Goal: Information Seeking & Learning: Find specific fact

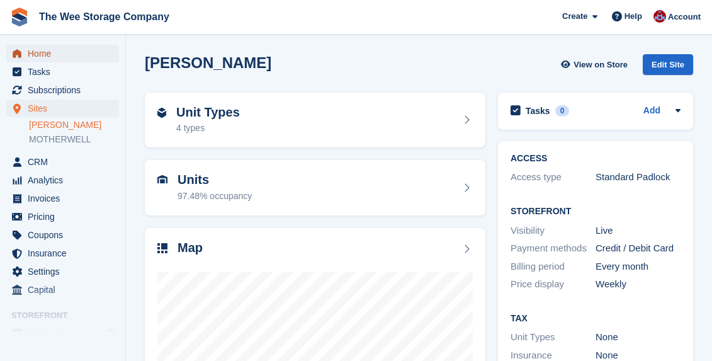
click at [64, 52] on span "Home" at bounding box center [66, 54] width 76 height 18
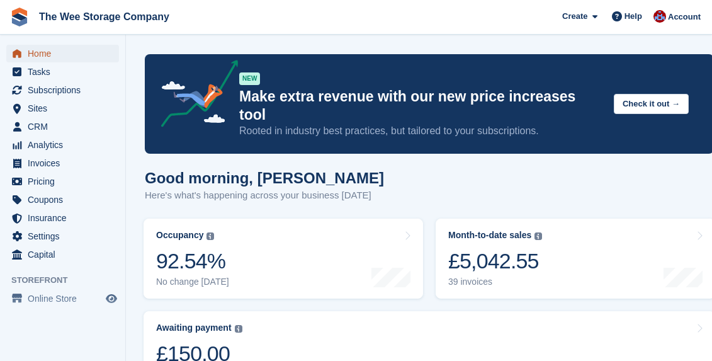
click at [50, 51] on span "Home" at bounding box center [66, 54] width 76 height 18
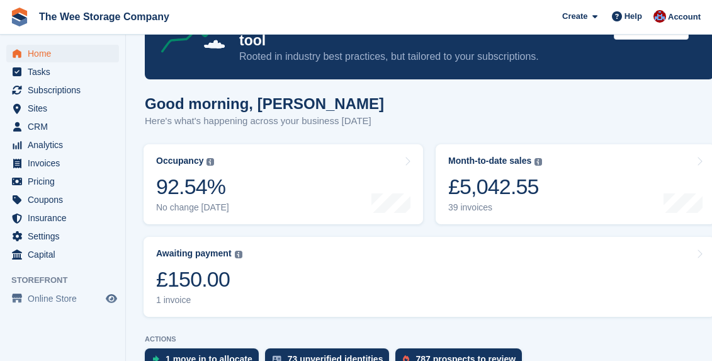
scroll to position [82, 0]
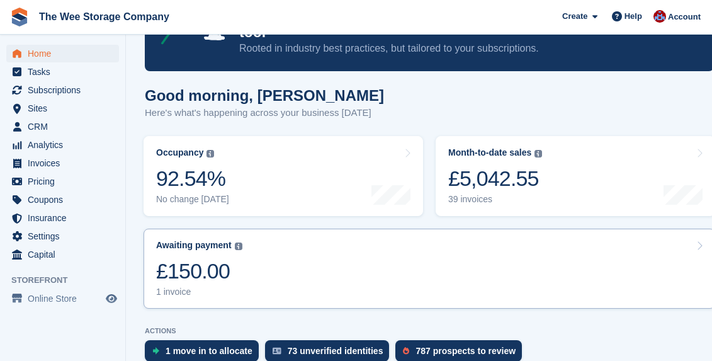
click at [244, 263] on link "Awaiting payment The total outstanding balance on all open invoices. £150.00 1 …" at bounding box center [430, 269] width 572 height 80
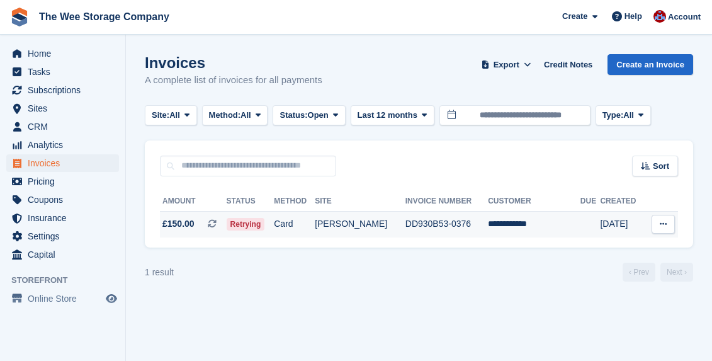
click at [523, 224] on td "**********" at bounding box center [534, 224] width 93 height 26
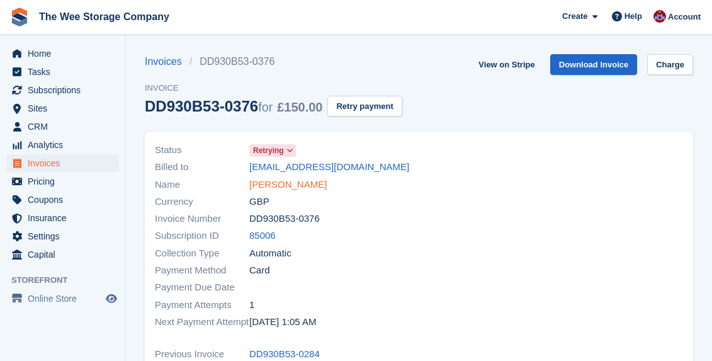
click at [297, 183] on link "Lynsay White" at bounding box center [287, 185] width 77 height 14
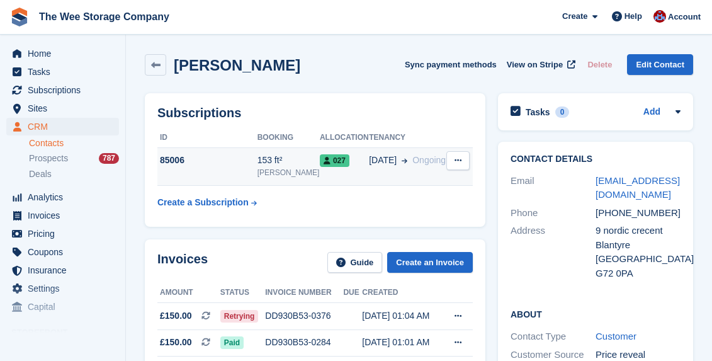
click at [164, 162] on div "85006" at bounding box center [207, 160] width 100 height 13
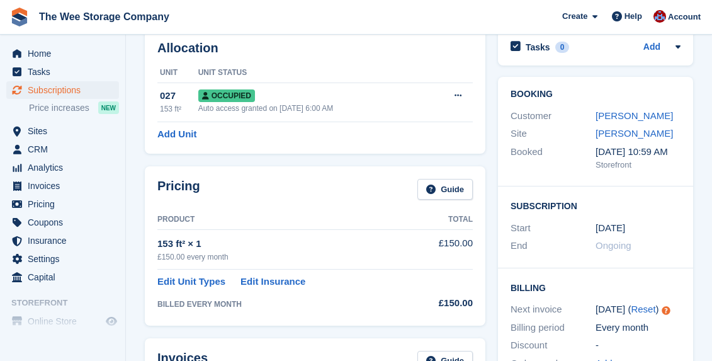
scroll to position [89, 0]
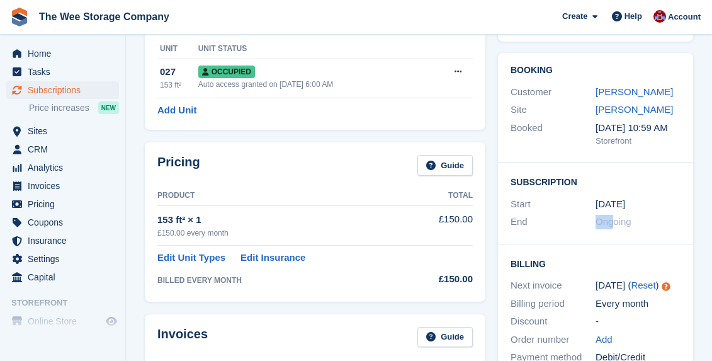
drag, startPoint x: 611, startPoint y: 220, endPoint x: 588, endPoint y: 220, distance: 23.3
click at [588, 220] on div "End Ongoing" at bounding box center [596, 222] width 170 height 18
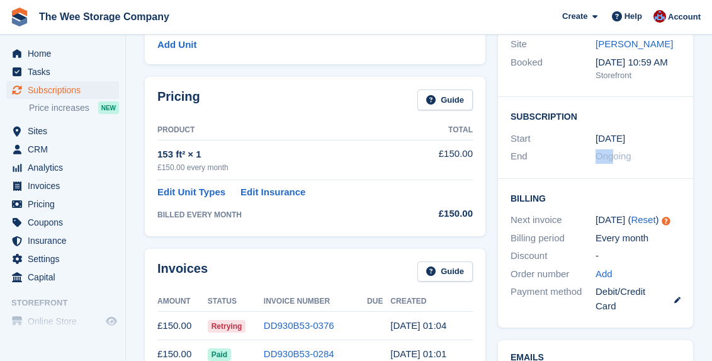
scroll to position [158, 0]
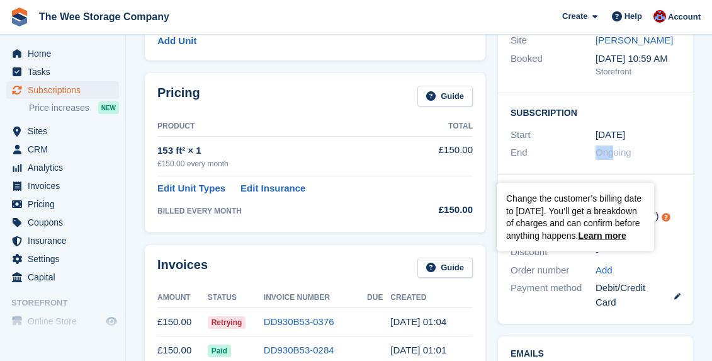
click at [666, 219] on circle "Tooltip anchor" at bounding box center [667, 217] width 8 height 8
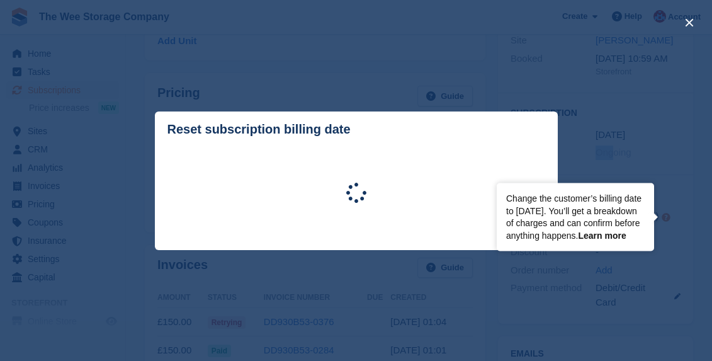
click at [614, 234] on link "Learn more" at bounding box center [602, 235] width 48 height 10
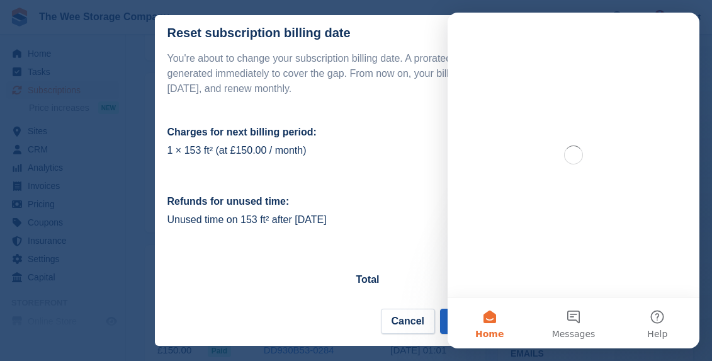
scroll to position [0, 0]
click at [406, 161] on td "£150.00" at bounding box center [357, 171] width 378 height 20
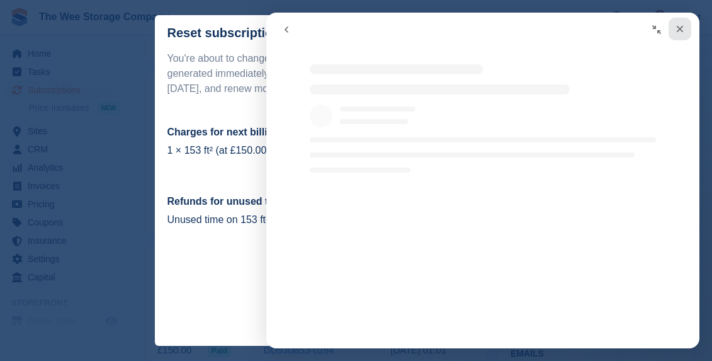
click at [683, 26] on icon "Close" at bounding box center [680, 29] width 10 height 10
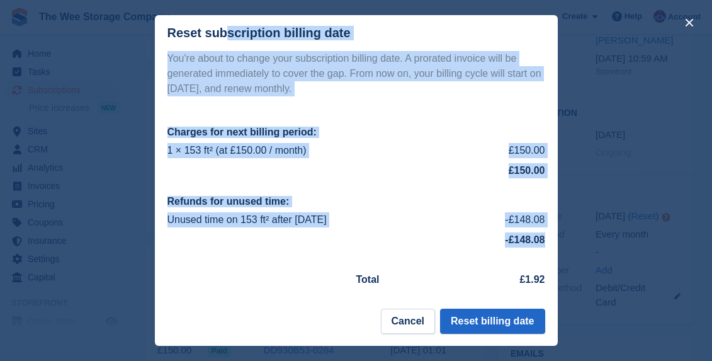
drag, startPoint x: 164, startPoint y: 32, endPoint x: 549, endPoint y: 290, distance: 462.9
click at [549, 291] on div "Reset subscription billing date You're about to change your subscription billin…" at bounding box center [356, 180] width 403 height 331
copy div "Reset subscription billing date You're about to change your subscription billin…"
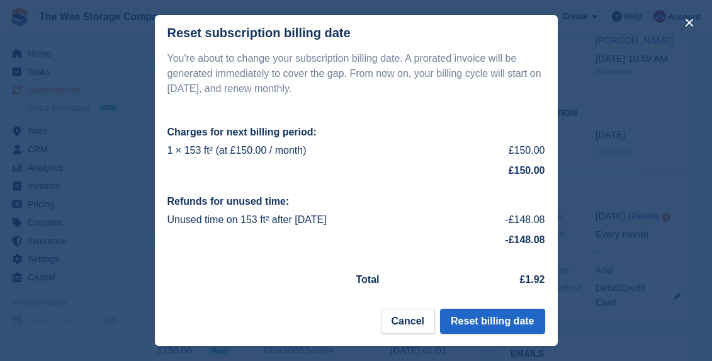
click at [123, 99] on div "close" at bounding box center [356, 180] width 712 height 361
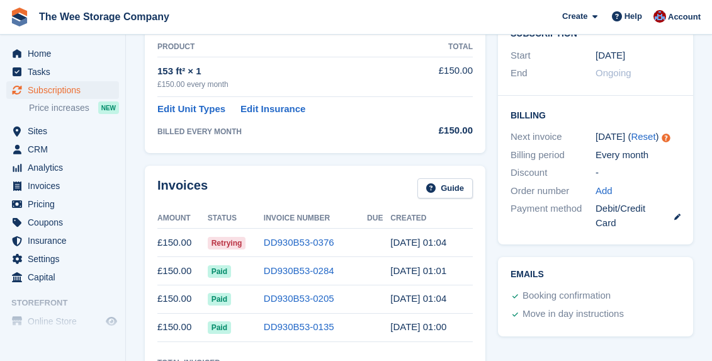
scroll to position [266, 0]
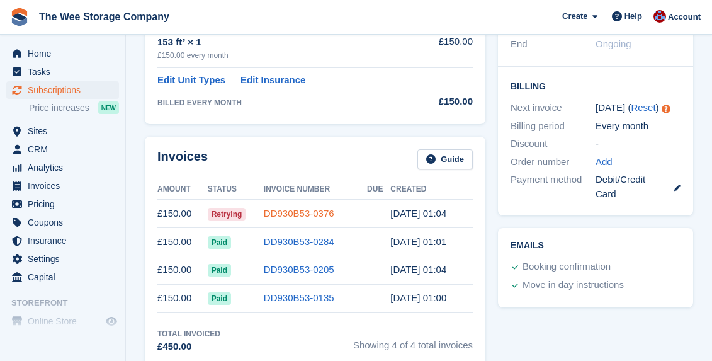
click at [280, 212] on link "DD930B53-0376" at bounding box center [299, 213] width 71 height 11
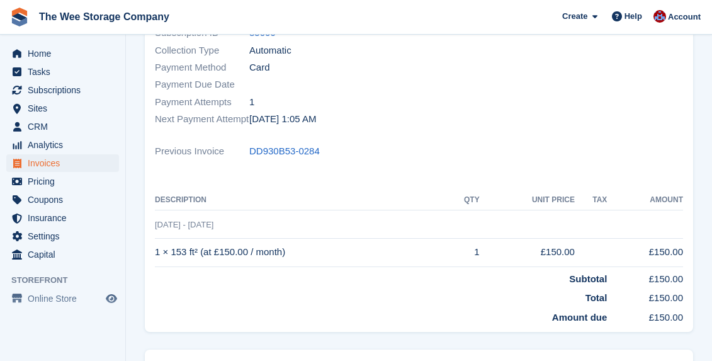
scroll to position [155, 0]
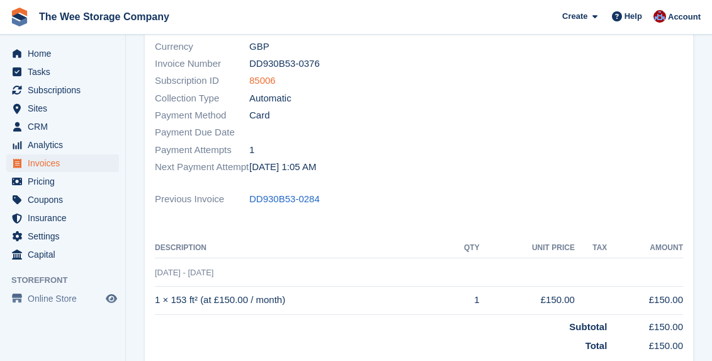
click at [264, 77] on link "85006" at bounding box center [262, 81] width 26 height 14
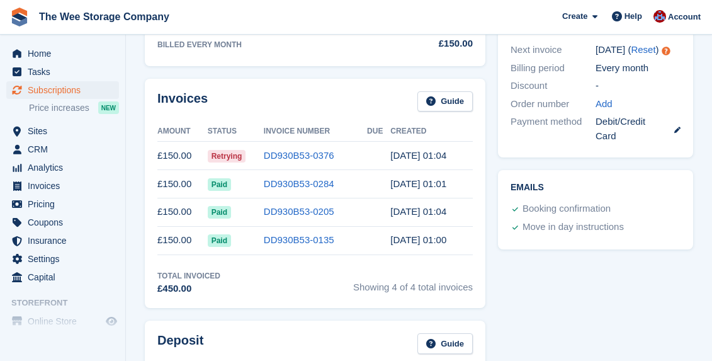
scroll to position [333, 0]
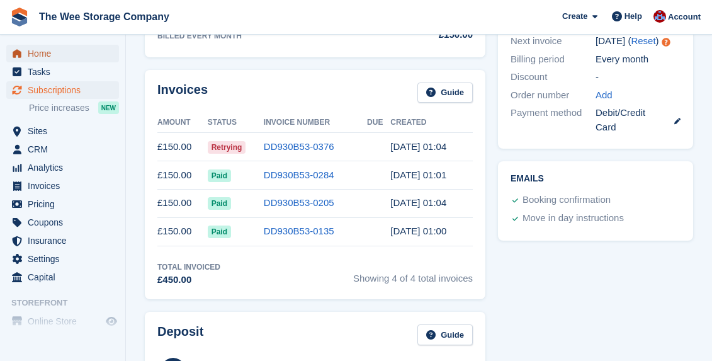
click at [42, 48] on span "Home" at bounding box center [66, 54] width 76 height 18
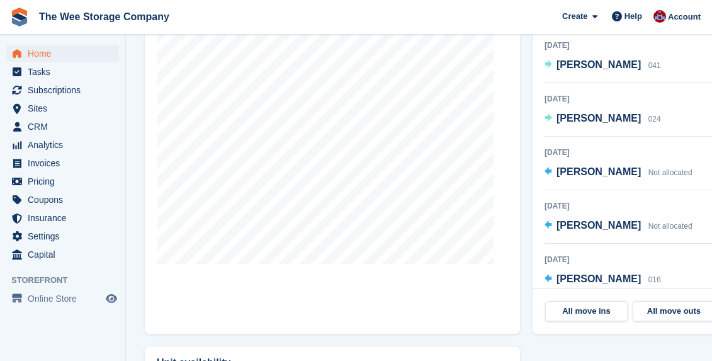
scroll to position [515, 0]
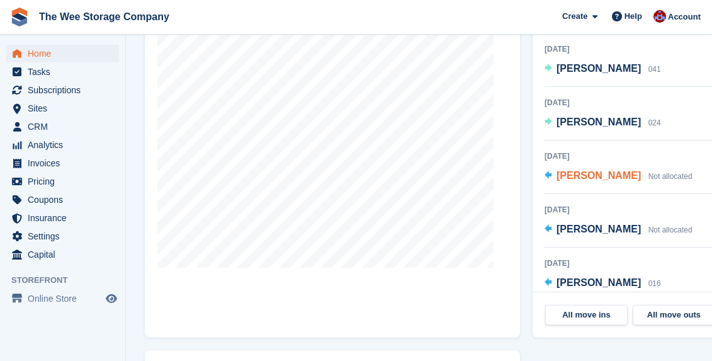
click at [561, 170] on span "[PERSON_NAME]" at bounding box center [599, 175] width 84 height 11
click at [561, 170] on span "Andy Slater" at bounding box center [599, 175] width 84 height 11
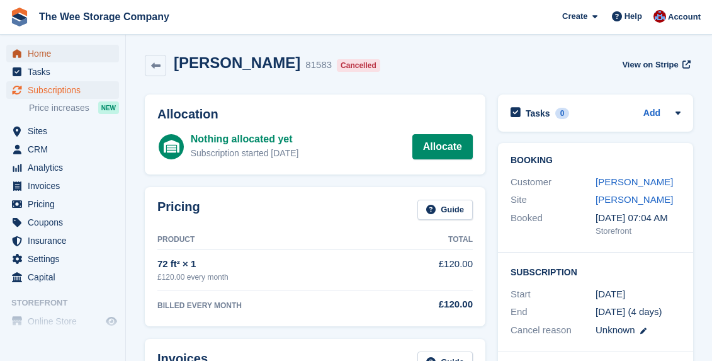
click at [38, 52] on span "Home" at bounding box center [66, 54] width 76 height 18
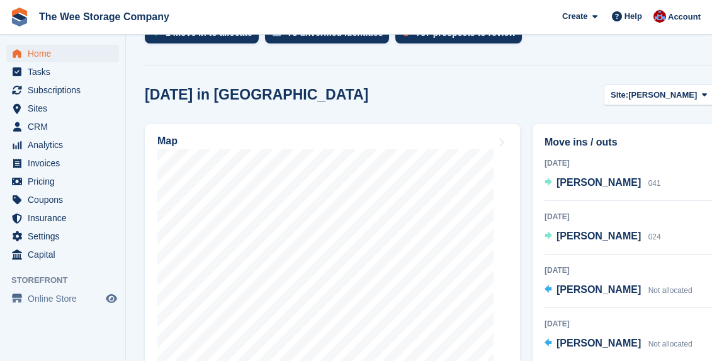
scroll to position [400, 0]
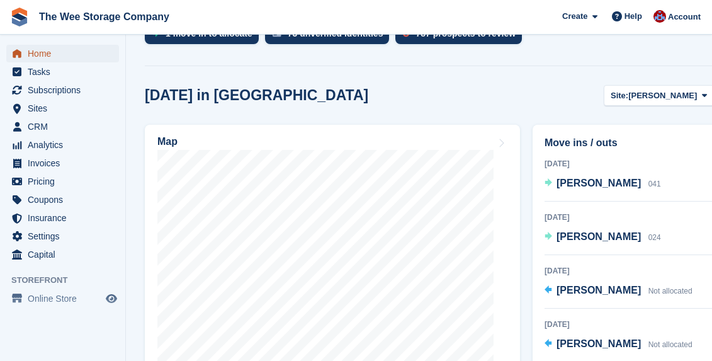
click at [46, 59] on span "Home" at bounding box center [66, 54] width 76 height 18
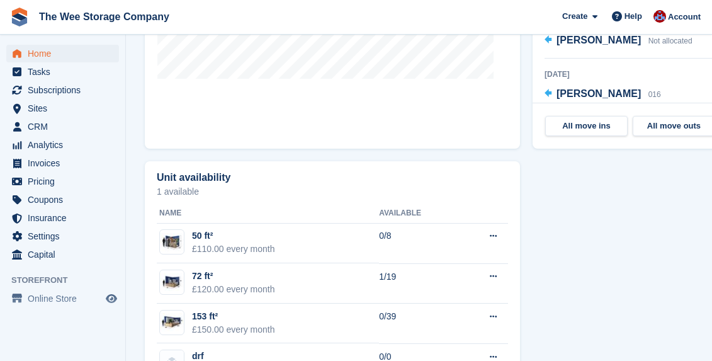
scroll to position [736, 0]
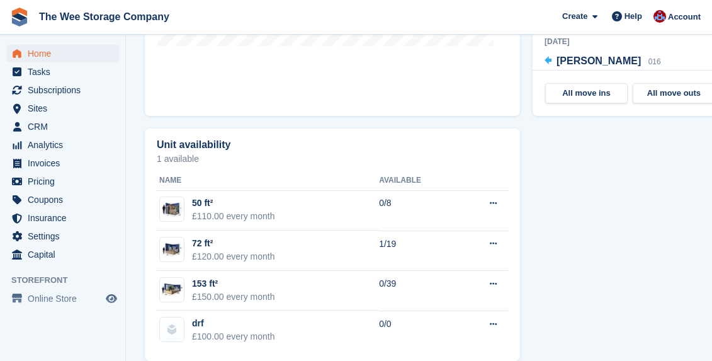
click at [84, 42] on div "Home Tasks Subscriptions Subscriptions Subscriptions Price increases NEW Price …" at bounding box center [62, 152] width 125 height 224
click at [84, 48] on span "Home" at bounding box center [66, 54] width 76 height 18
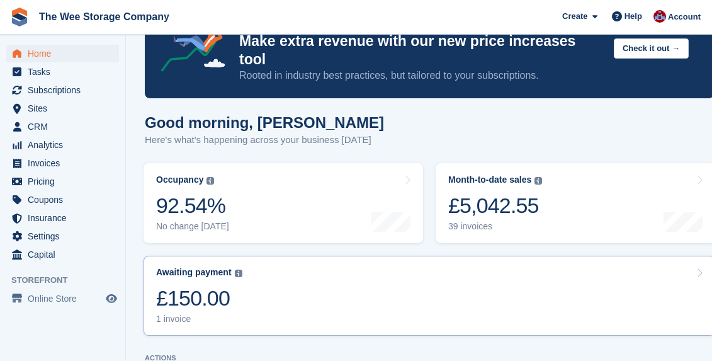
scroll to position [53, 0]
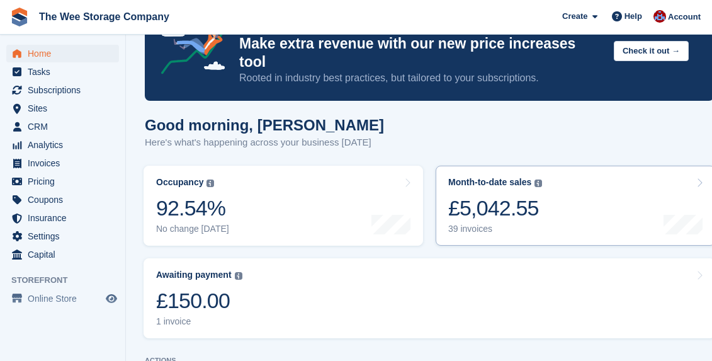
click at [527, 195] on div "£5,042.55" at bounding box center [495, 208] width 94 height 26
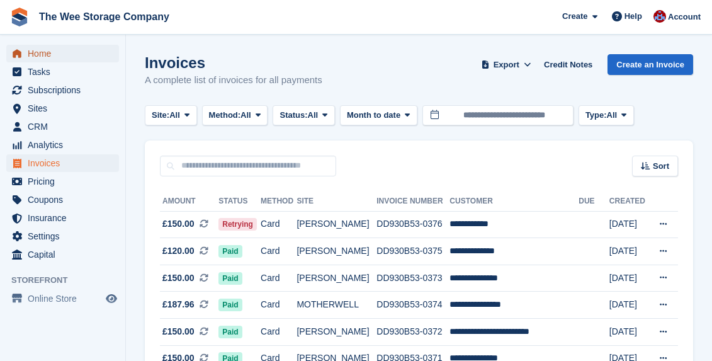
click at [42, 56] on span "Home" at bounding box center [66, 54] width 76 height 18
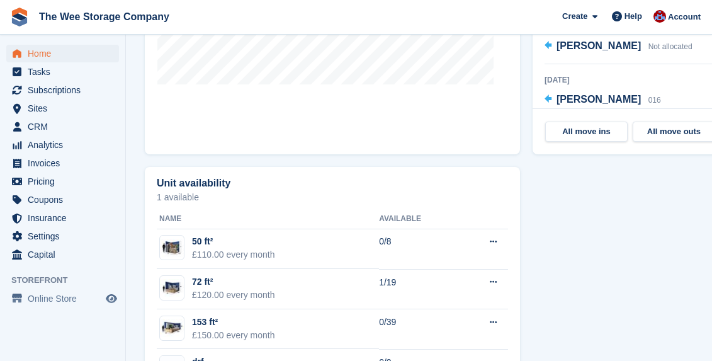
scroll to position [736, 0]
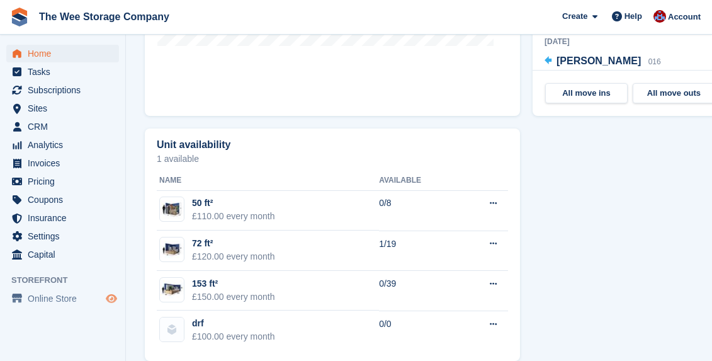
click at [111, 299] on icon "Preview store" at bounding box center [111, 298] width 11 height 10
click at [50, 45] on span "Home" at bounding box center [66, 54] width 76 height 18
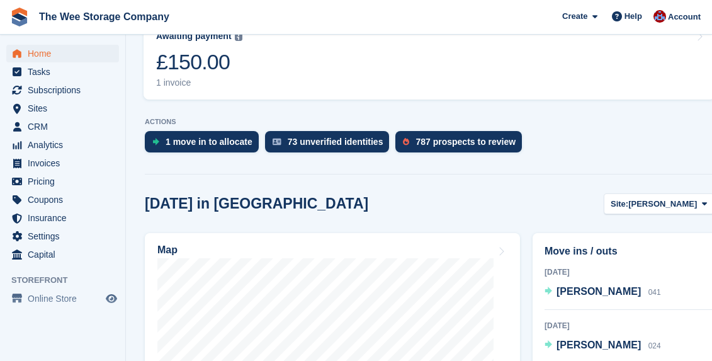
scroll to position [306, 0]
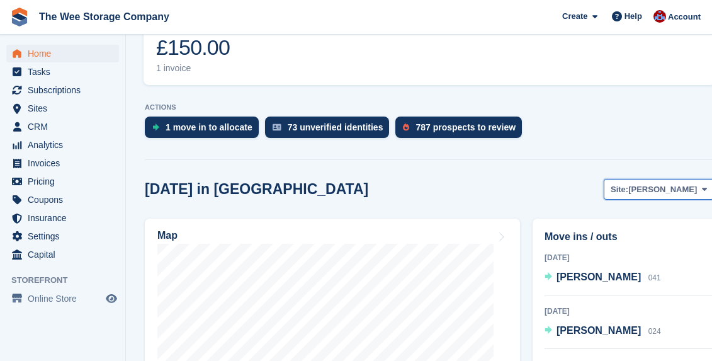
click at [694, 183] on span "[PERSON_NAME]" at bounding box center [663, 189] width 69 height 13
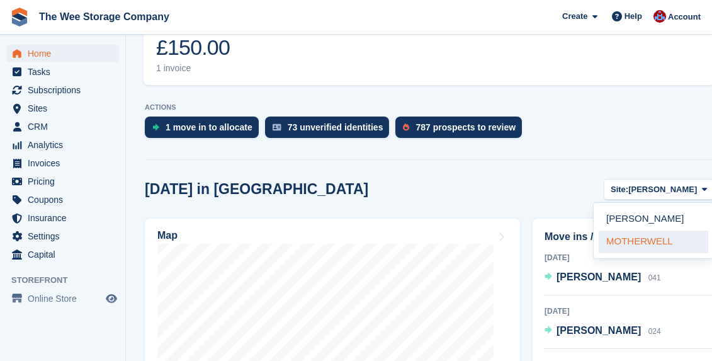
click at [648, 230] on link "MOTHERWELL" at bounding box center [654, 241] width 110 height 23
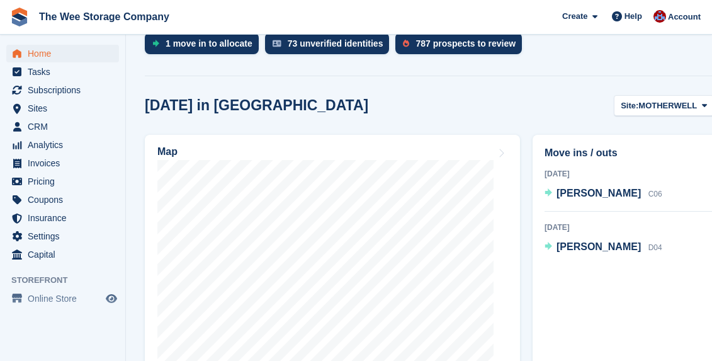
scroll to position [399, 0]
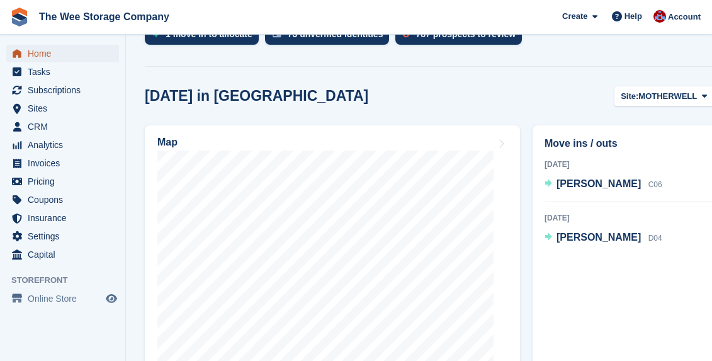
click at [47, 48] on span "Home" at bounding box center [66, 54] width 76 height 18
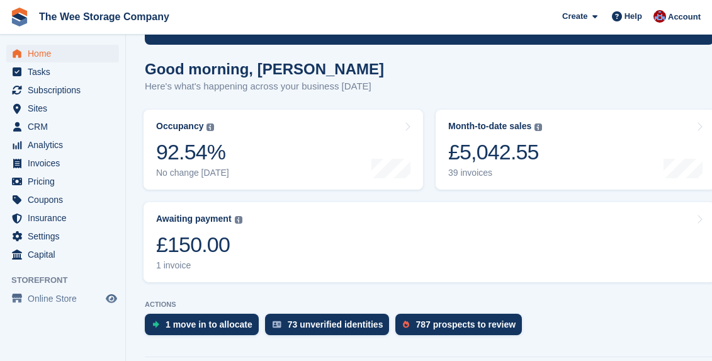
scroll to position [110, 0]
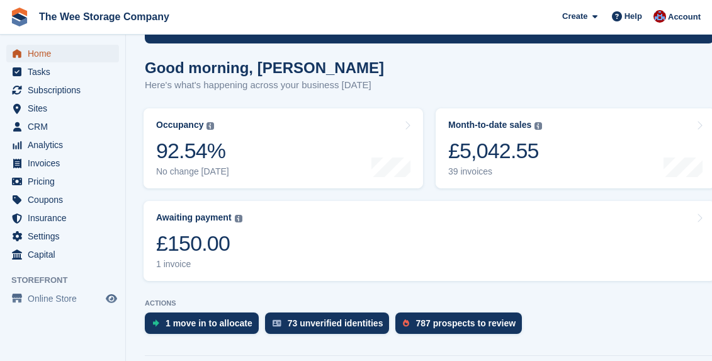
click at [63, 45] on span "Home" at bounding box center [66, 54] width 76 height 18
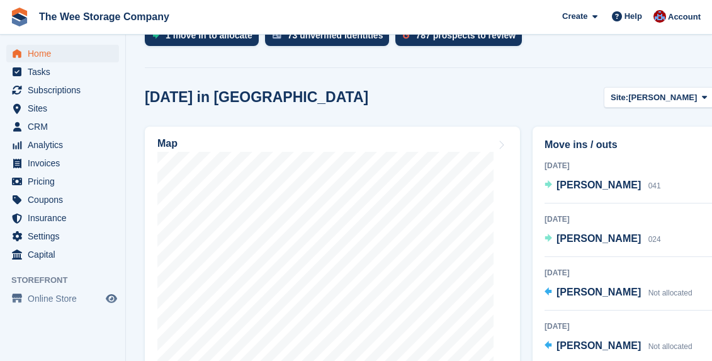
scroll to position [402, 0]
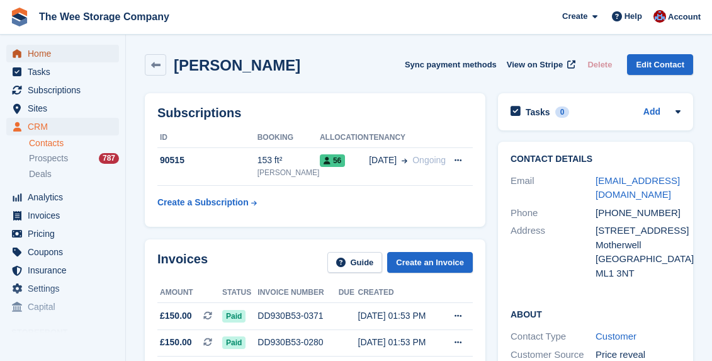
click at [47, 56] on span "Home" at bounding box center [66, 54] width 76 height 18
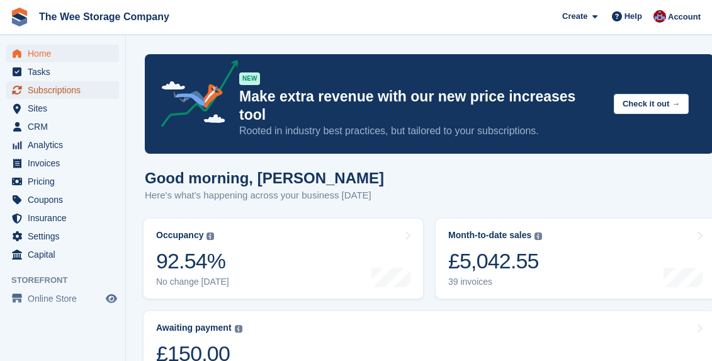
click at [54, 90] on span "Subscriptions" at bounding box center [66, 90] width 76 height 18
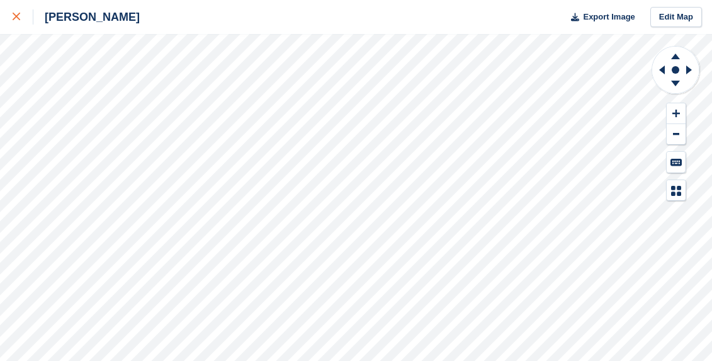
click at [13, 9] on div at bounding box center [23, 16] width 21 height 15
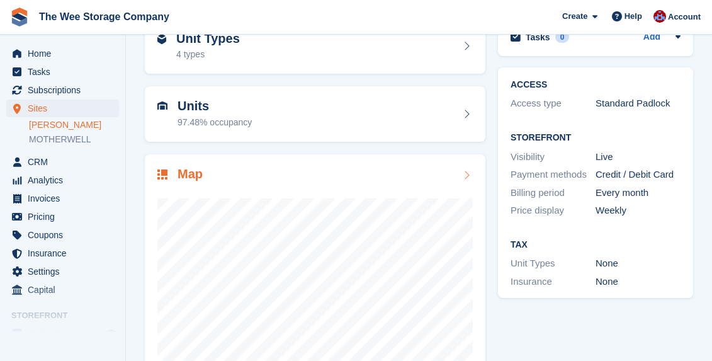
scroll to position [71, 0]
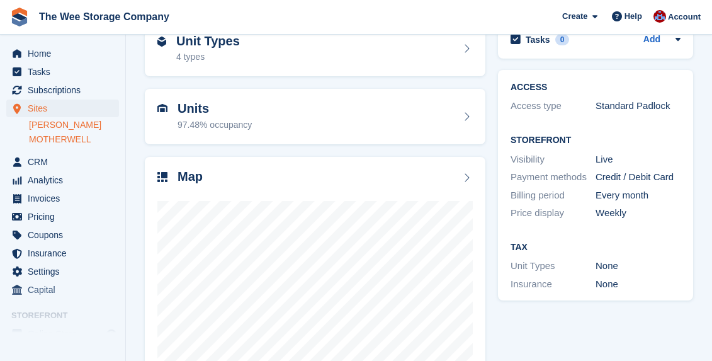
click at [65, 142] on link "MOTHERWELL" at bounding box center [74, 140] width 90 height 12
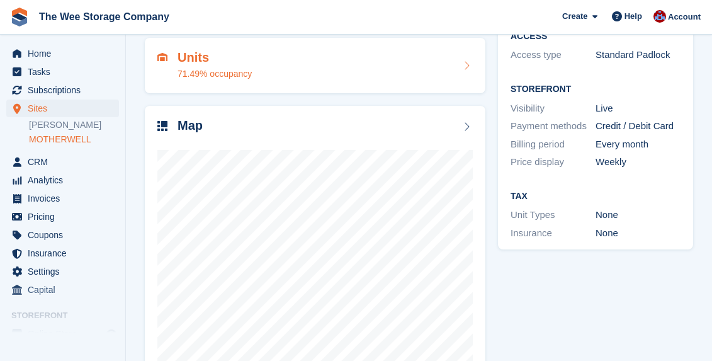
scroll to position [140, 0]
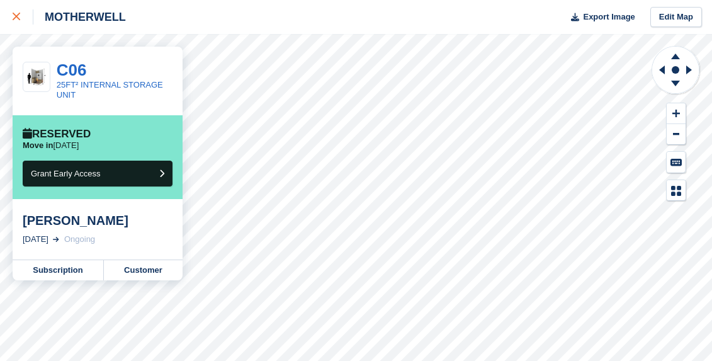
click at [13, 14] on icon at bounding box center [17, 17] width 8 height 8
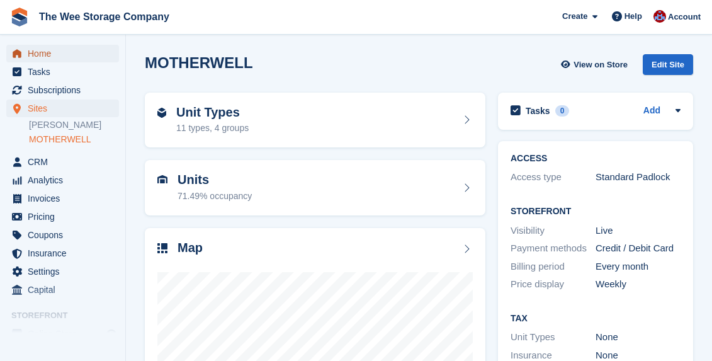
click at [48, 45] on span "Home" at bounding box center [66, 54] width 76 height 18
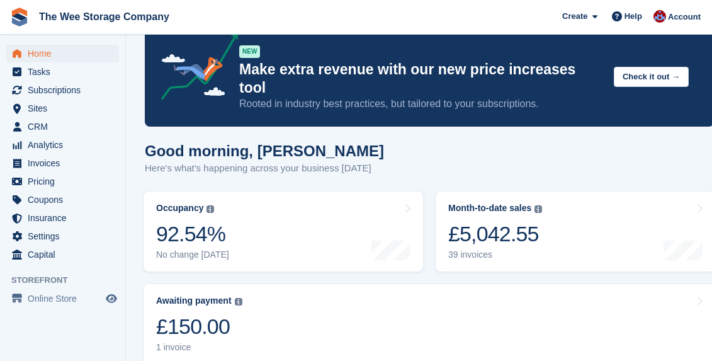
scroll to position [41, 0]
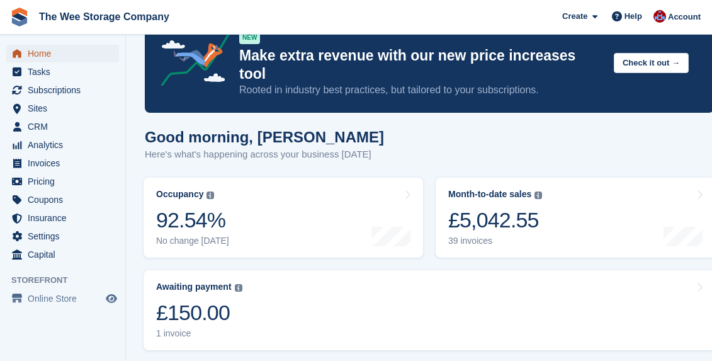
click at [67, 48] on span "Home" at bounding box center [66, 54] width 76 height 18
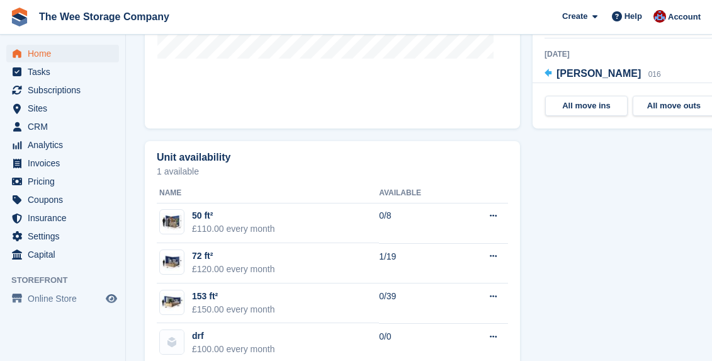
scroll to position [736, 0]
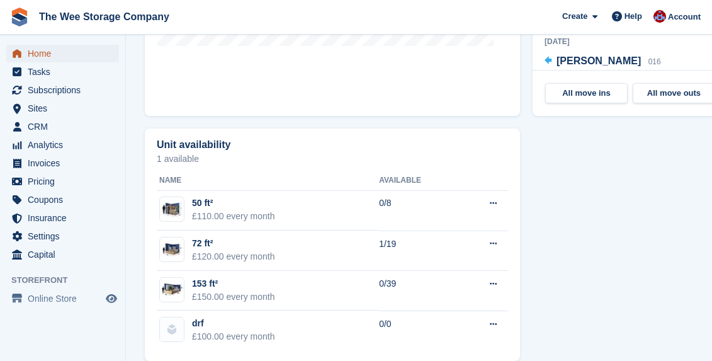
click at [45, 50] on span "Home" at bounding box center [66, 54] width 76 height 18
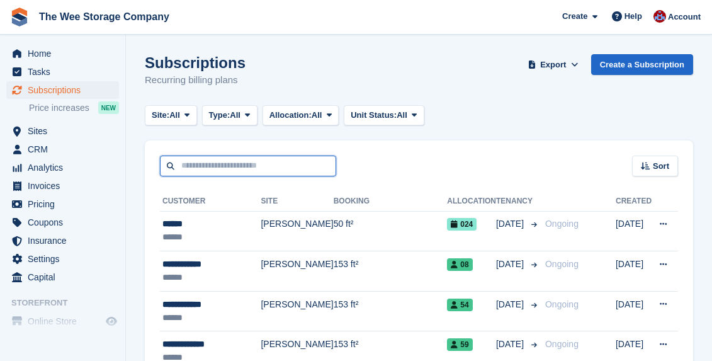
click at [270, 170] on input "text" at bounding box center [248, 166] width 176 height 21
type input "*****"
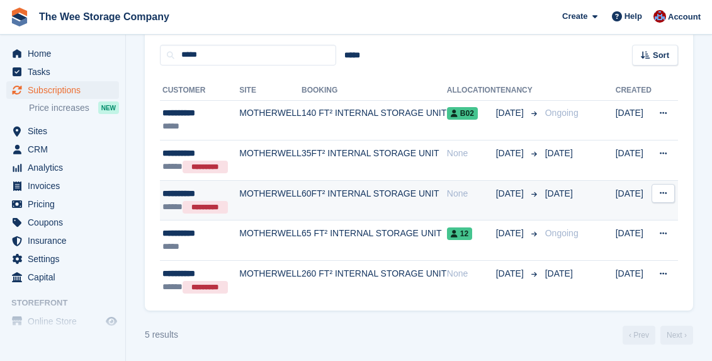
scroll to position [111, 0]
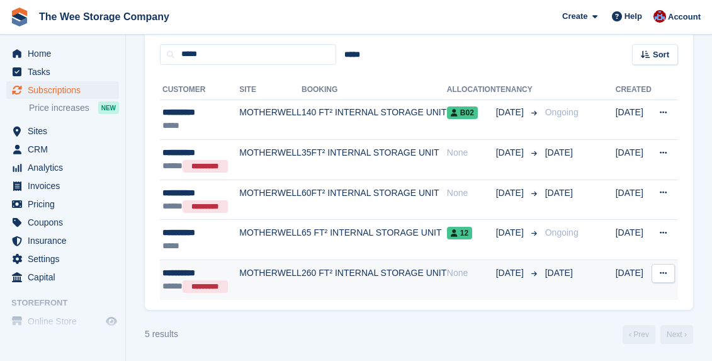
click at [261, 271] on td "MOTHERWELL" at bounding box center [270, 280] width 62 height 40
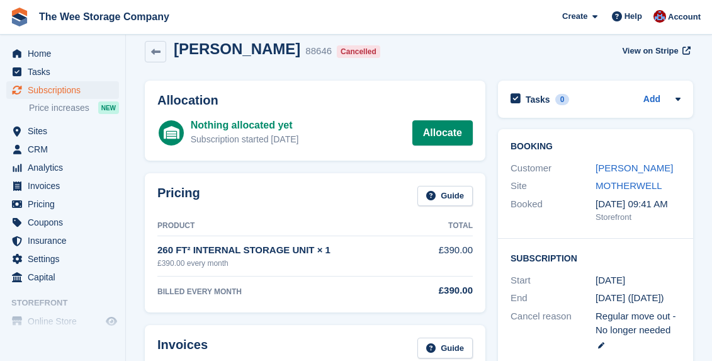
scroll to position [16, 0]
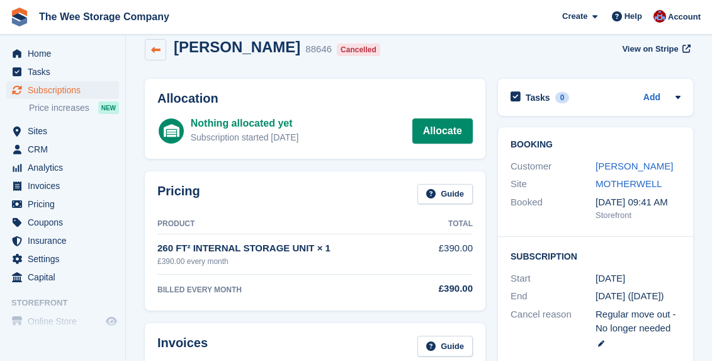
click at [155, 49] on icon at bounding box center [155, 49] width 9 height 9
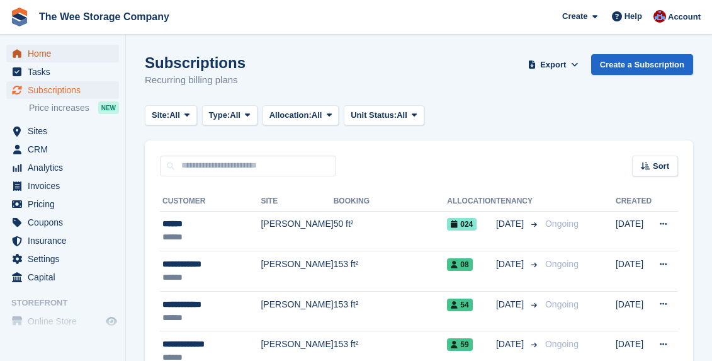
click at [52, 56] on span "Home" at bounding box center [66, 54] width 76 height 18
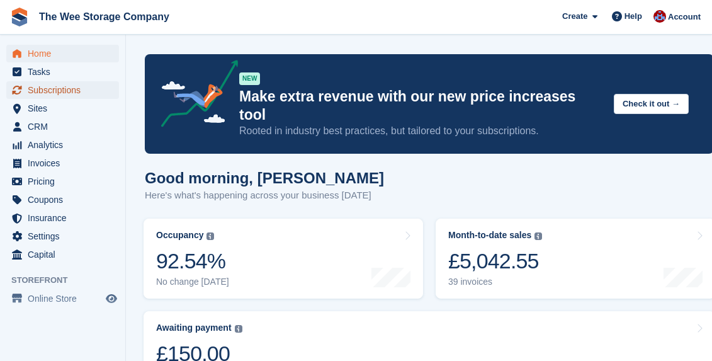
click at [58, 89] on span "Subscriptions" at bounding box center [66, 90] width 76 height 18
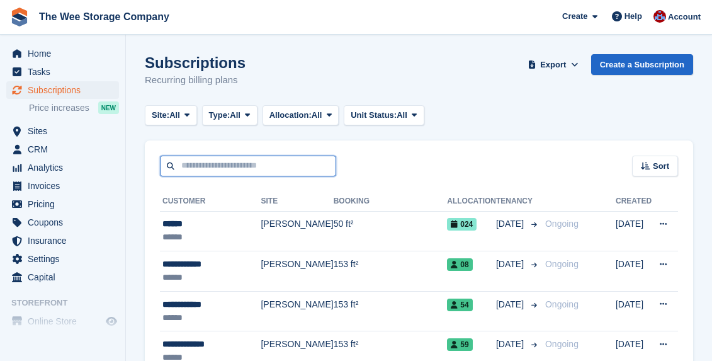
click at [217, 165] on input "text" at bounding box center [248, 166] width 176 height 21
type input "*******"
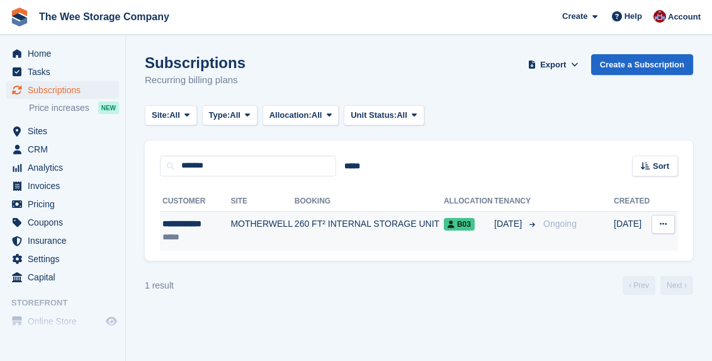
click at [246, 225] on td "MOTHERWELL" at bounding box center [262, 231] width 64 height 40
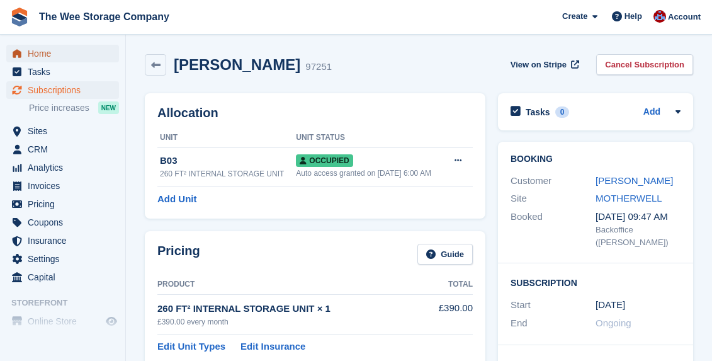
click at [55, 51] on span "Home" at bounding box center [66, 54] width 76 height 18
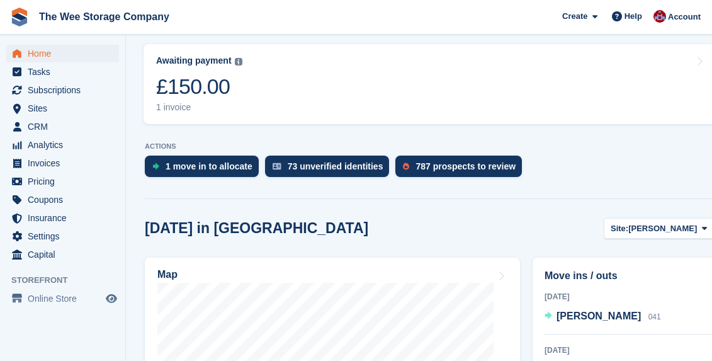
scroll to position [268, 0]
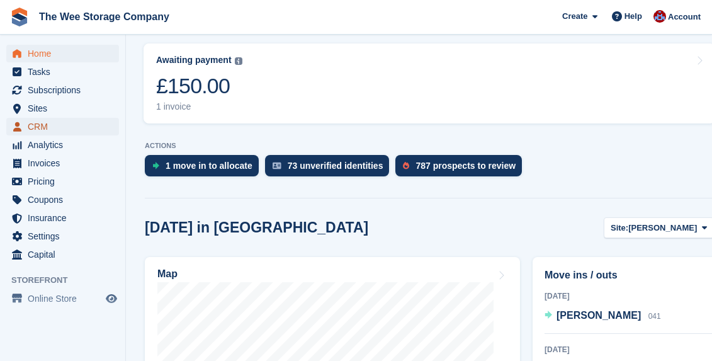
click at [40, 128] on span "CRM" at bounding box center [66, 127] width 76 height 18
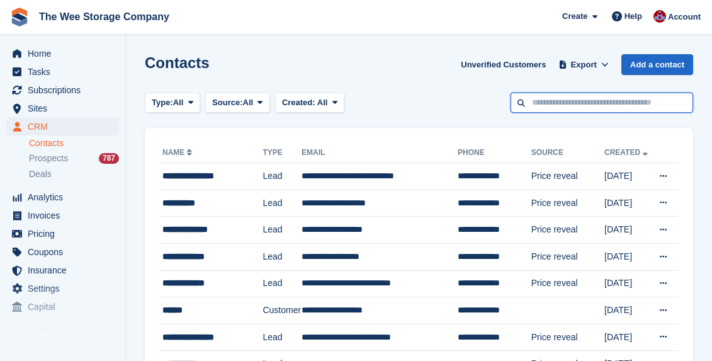
click at [561, 94] on input "text" at bounding box center [602, 103] width 183 height 21
paste input "**********"
type input "**********"
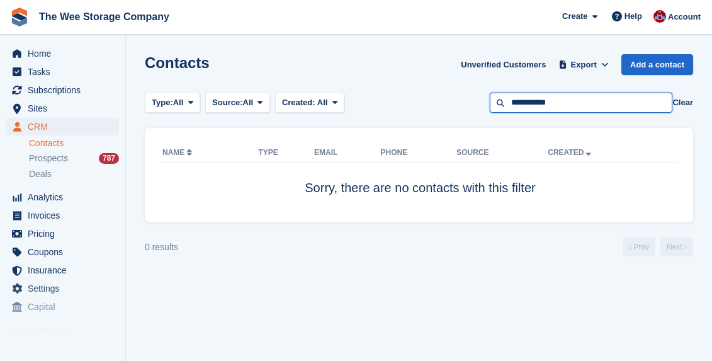
drag, startPoint x: 600, startPoint y: 103, endPoint x: 470, endPoint y: 98, distance: 130.5
click at [470, 98] on div "Type: All All Lead Customer Source: All All Storefront Backoffice Pre-Opening i…" at bounding box center [419, 103] width 549 height 21
